Goal: Information Seeking & Learning: Learn about a topic

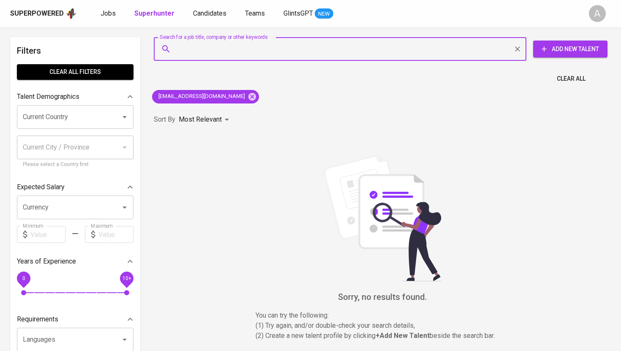
type input "[EMAIL_ADDRESS][DOMAIN_NAME]"
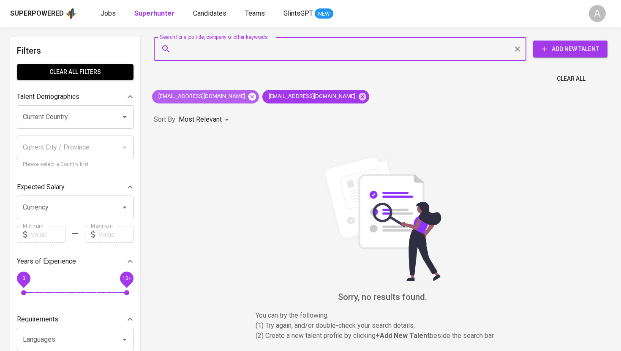
click at [248, 97] on icon at bounding box center [252, 97] width 8 height 8
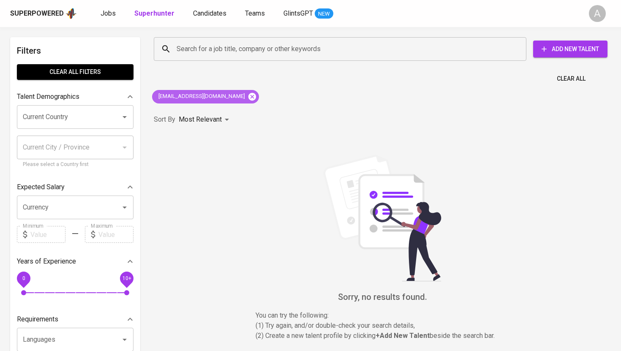
click at [248, 96] on icon at bounding box center [252, 96] width 9 height 9
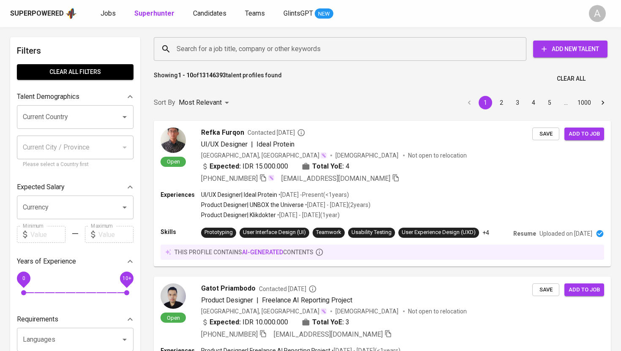
click at [250, 45] on input "Search for a job title, company or other keywords" at bounding box center [343, 49] width 336 height 16
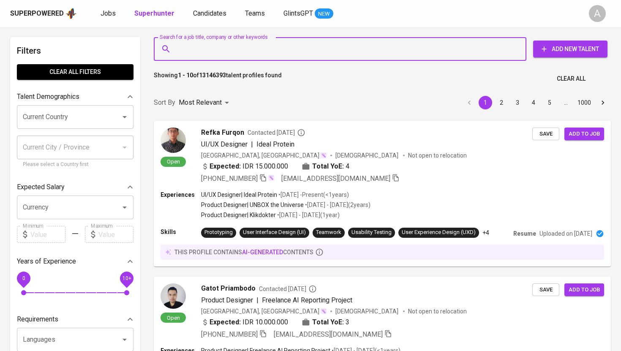
paste input "[EMAIL_ADDRESS][DOMAIN_NAME]"
type input "[EMAIL_ADDRESS][DOMAIN_NAME]"
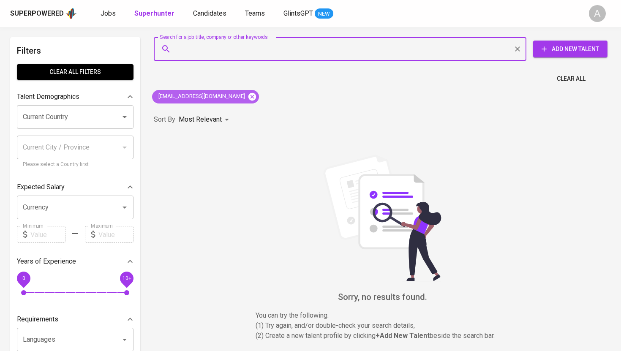
click at [248, 96] on icon at bounding box center [252, 97] width 8 height 8
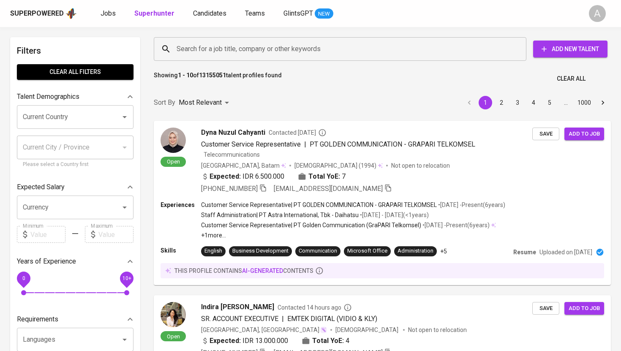
click at [248, 44] on input "Search for a job title, company or other keywords" at bounding box center [343, 49] width 336 height 16
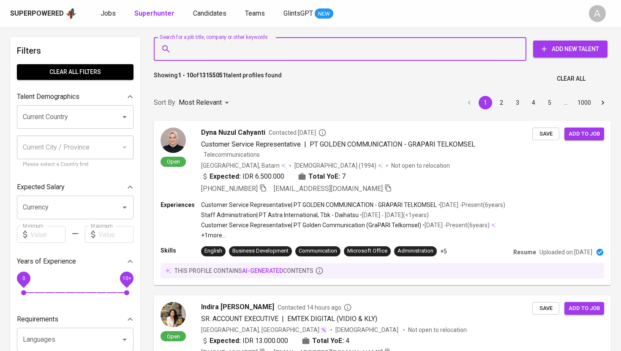
paste input "[EMAIL_ADDRESS][DOMAIN_NAME]"
type input "[EMAIL_ADDRESS][DOMAIN_NAME]"
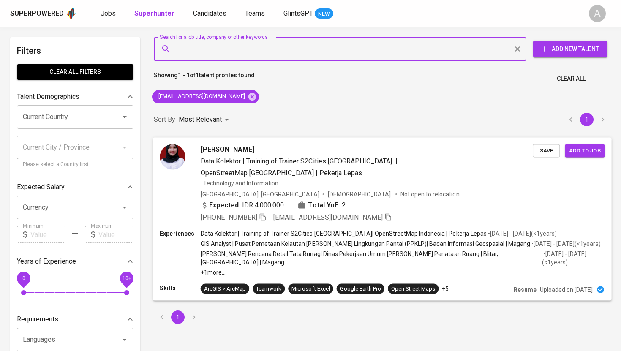
click at [168, 156] on img at bounding box center [172, 156] width 25 height 25
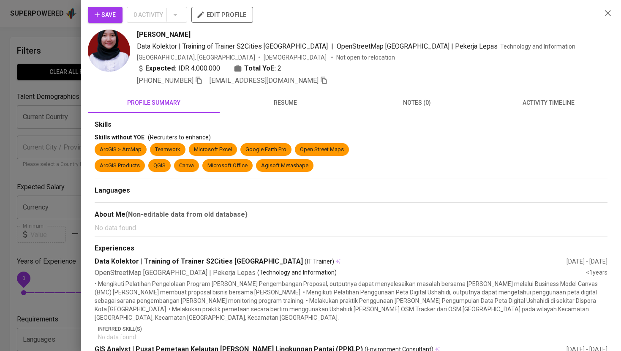
click at [114, 57] on img at bounding box center [109, 51] width 42 height 42
click at [289, 104] on span "resume" at bounding box center [286, 103] width 122 height 11
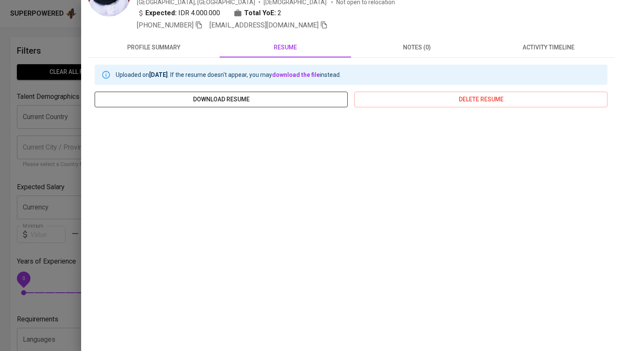
scroll to position [85, 0]
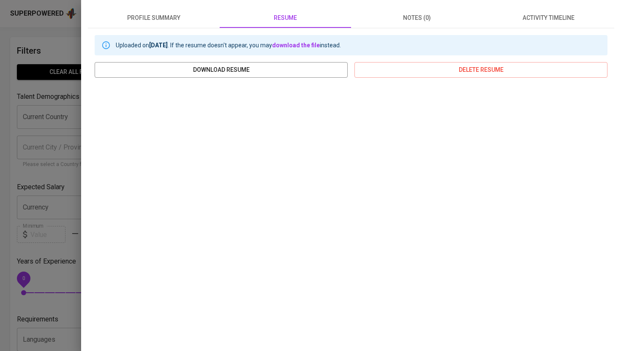
click at [53, 52] on div at bounding box center [310, 175] width 621 height 351
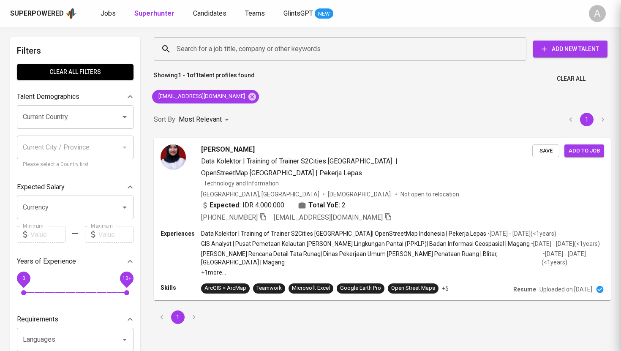
scroll to position [0, 0]
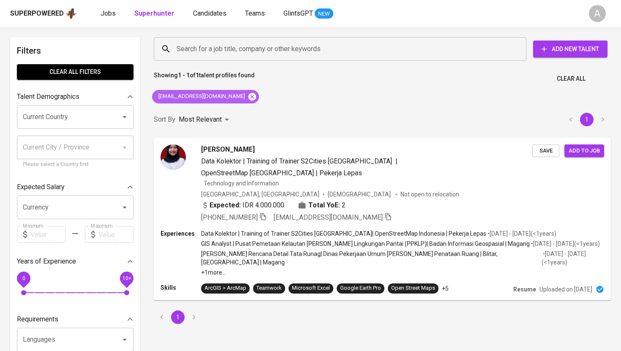
click at [248, 96] on icon at bounding box center [252, 97] width 8 height 8
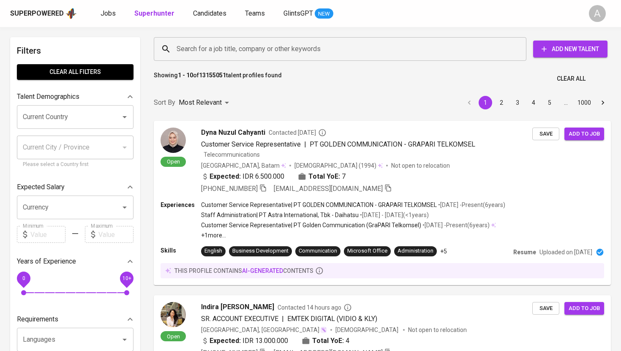
click at [232, 50] on input "Search for a job title, company or other keywords" at bounding box center [343, 49] width 336 height 16
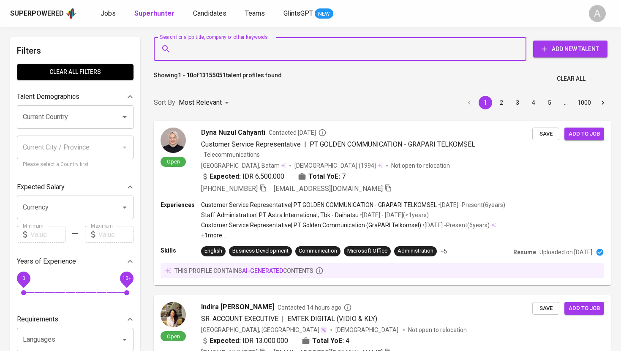
paste input "[EMAIL_ADDRESS][DOMAIN_NAME]"
type input "[EMAIL_ADDRESS][DOMAIN_NAME]"
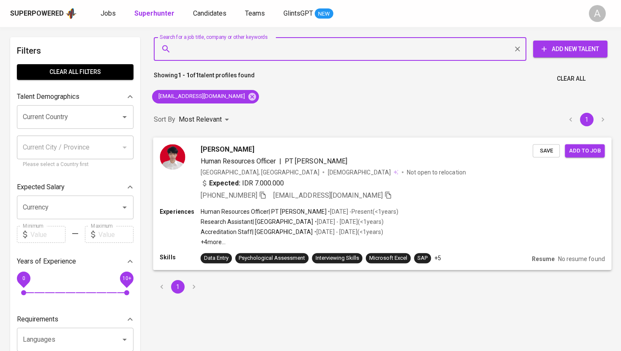
click at [235, 160] on span "Human Resources Officer" at bounding box center [239, 161] width 76 height 8
